Goal: Transaction & Acquisition: Purchase product/service

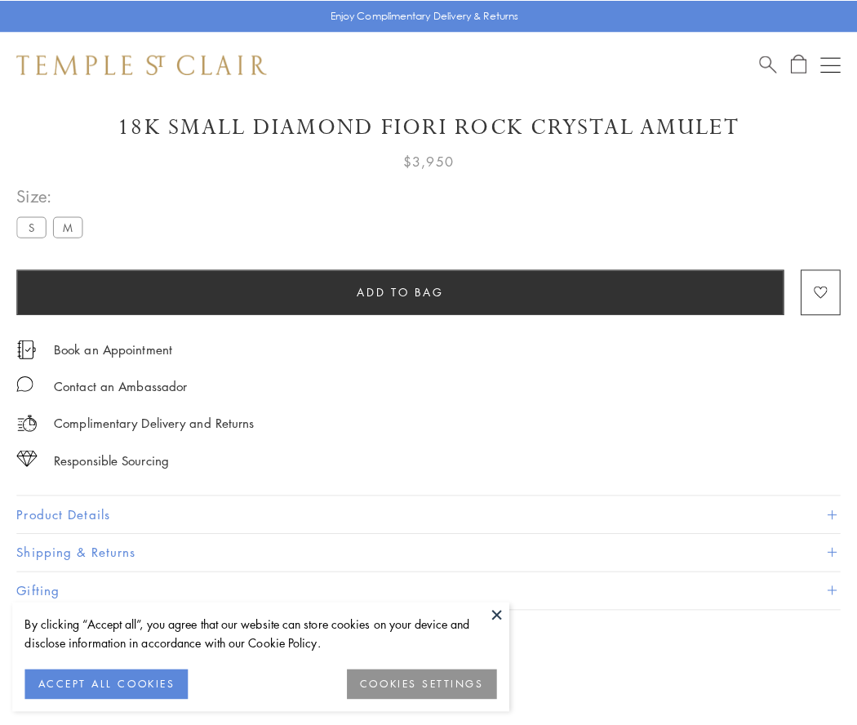
scroll to position [45, 0]
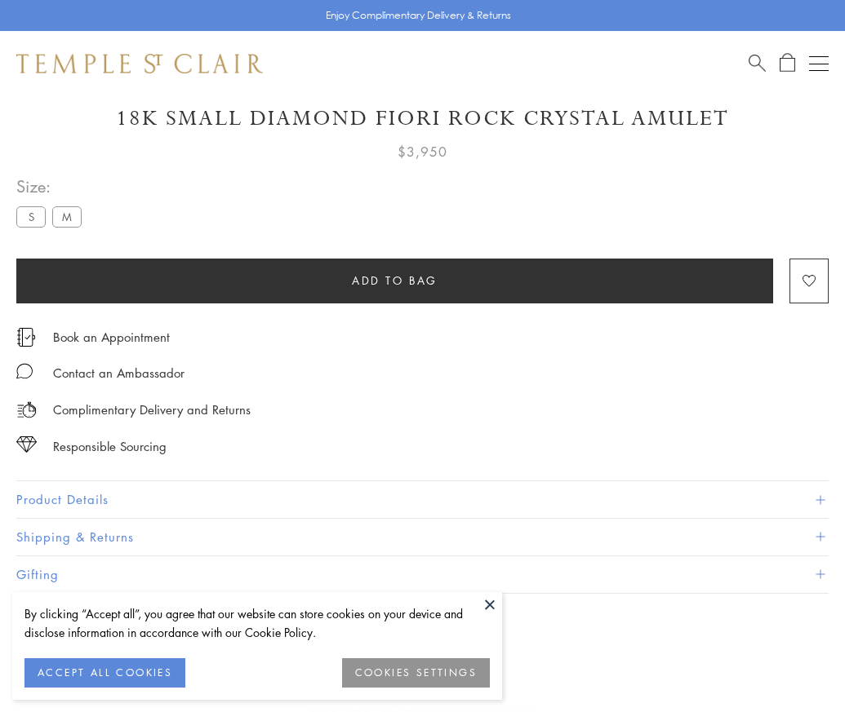
click at [394, 280] on span "Add to bag" at bounding box center [395, 281] width 86 height 18
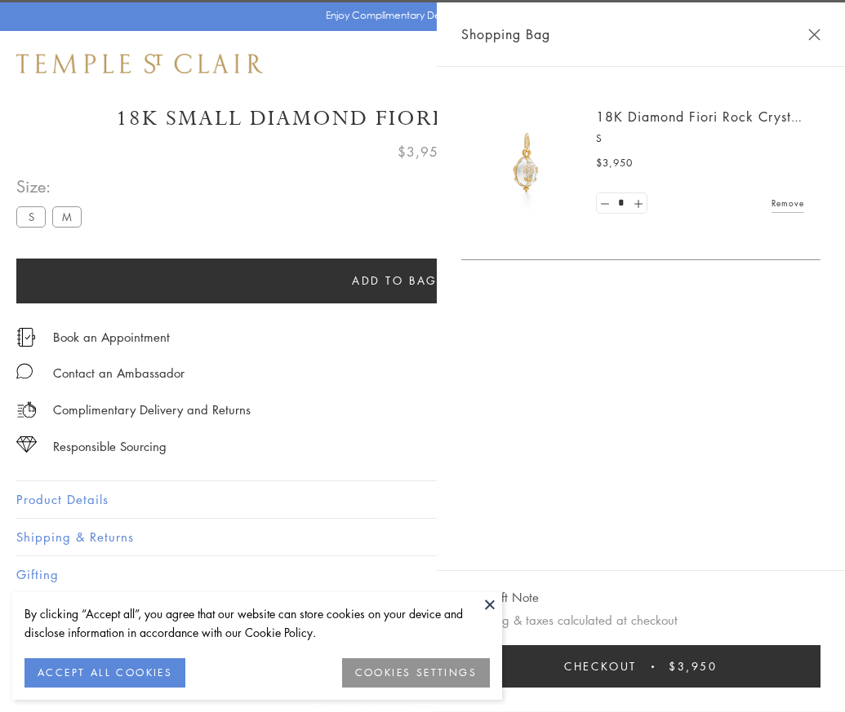
click at [820, 679] on button "Checkout $3,950" at bounding box center [640, 666] width 359 height 42
